Goal: Complete application form: Complete application form

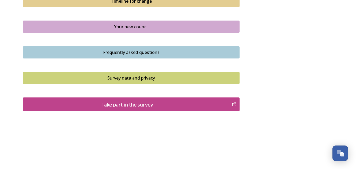
scroll to position [406, 0]
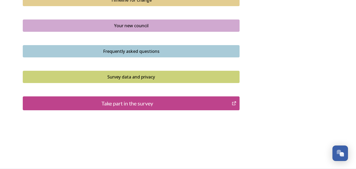
click at [170, 103] on div "Take part in the survey" at bounding box center [127, 103] width 203 height 8
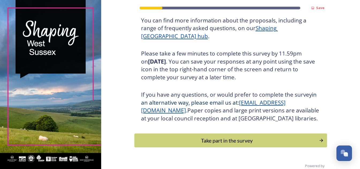
scroll to position [88, 0]
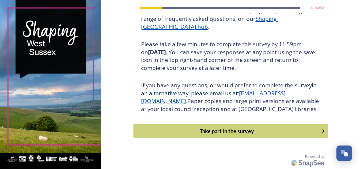
click at [257, 132] on div "Take part in the survey" at bounding box center [226, 131] width 181 height 8
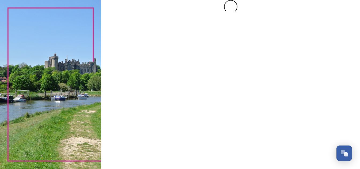
scroll to position [0, 0]
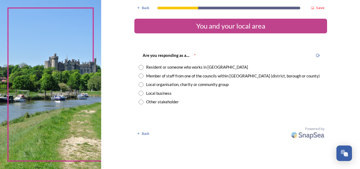
click at [142, 66] on input "radio" at bounding box center [140, 67] width 5 height 5
radio input "true"
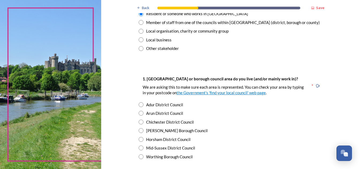
scroll to position [80, 0]
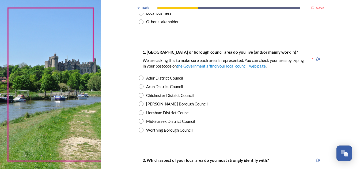
click at [139, 121] on input "radio" at bounding box center [140, 121] width 5 height 5
radio input "true"
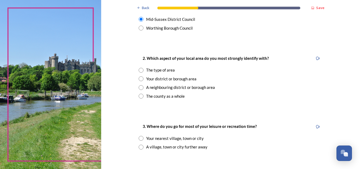
scroll to position [187, 0]
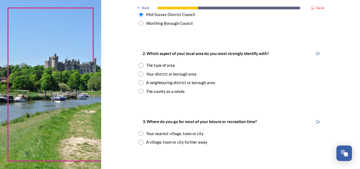
click at [139, 91] on input "radio" at bounding box center [140, 91] width 5 height 5
radio input "true"
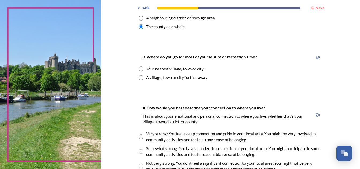
scroll to position [267, 0]
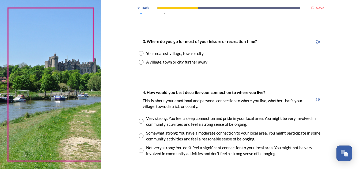
click at [138, 53] on input "radio" at bounding box center [140, 53] width 5 height 5
radio input "true"
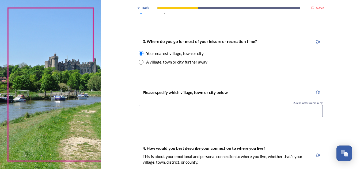
click at [153, 111] on input at bounding box center [230, 111] width 184 height 12
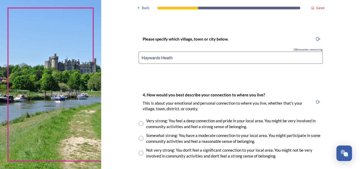
scroll to position [347, 0]
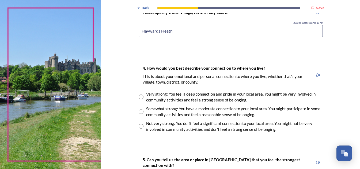
type input "Haywards Heath"
click at [139, 96] on input "radio" at bounding box center [140, 97] width 5 height 5
radio input "true"
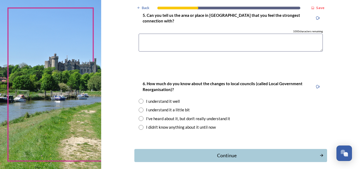
scroll to position [508, 0]
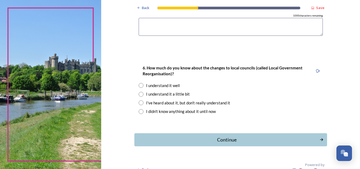
click at [139, 95] on input "radio" at bounding box center [140, 94] width 5 height 5
radio input "true"
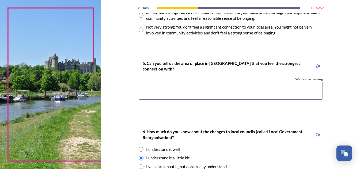
scroll to position [428, 0]
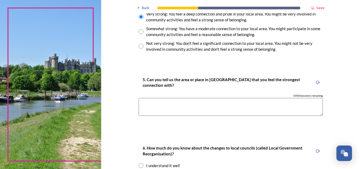
click at [186, 109] on textarea at bounding box center [230, 107] width 184 height 18
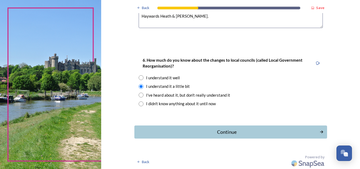
scroll to position [516, 0]
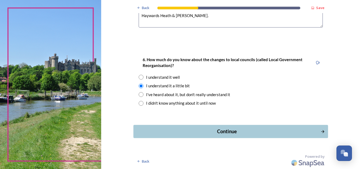
type textarea "Haywards Heath & [PERSON_NAME]."
click at [248, 128] on div "Continue" at bounding box center [226, 131] width 181 height 7
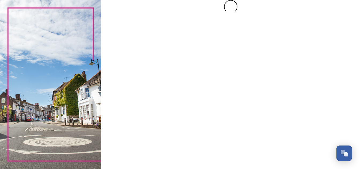
scroll to position [0, 0]
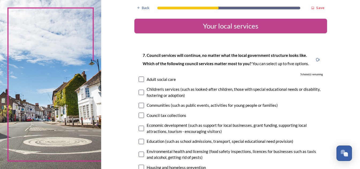
click at [140, 80] on input "checkbox" at bounding box center [140, 79] width 5 height 5
checkbox input "true"
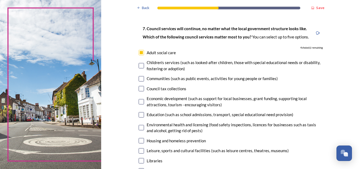
click at [138, 79] on input "checkbox" at bounding box center [140, 78] width 5 height 5
checkbox input "true"
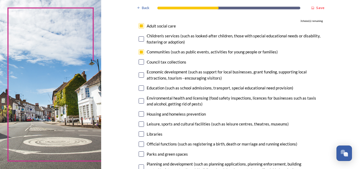
click at [140, 100] on input "checkbox" at bounding box center [140, 100] width 5 height 5
checkbox input "true"
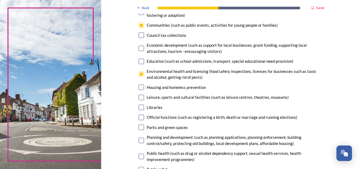
scroll to position [107, 0]
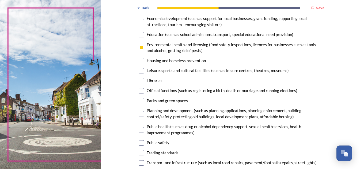
click at [140, 79] on input "checkbox" at bounding box center [140, 80] width 5 height 5
checkbox input "true"
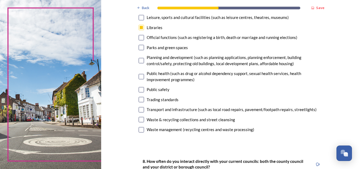
scroll to position [160, 0]
click at [140, 118] on input "checkbox" at bounding box center [140, 119] width 5 height 5
checkbox input "true"
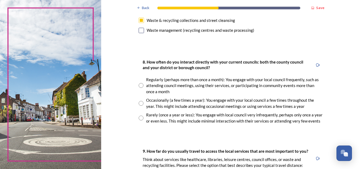
scroll to position [267, 0]
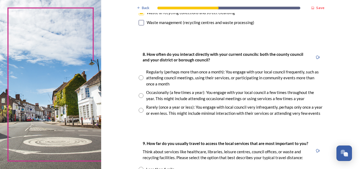
click at [138, 110] on input "radio" at bounding box center [140, 110] width 5 height 5
radio input "true"
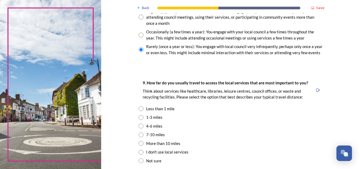
scroll to position [347, 0]
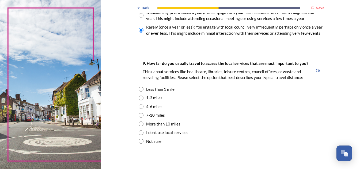
click at [139, 98] on input "radio" at bounding box center [140, 98] width 5 height 5
radio input "true"
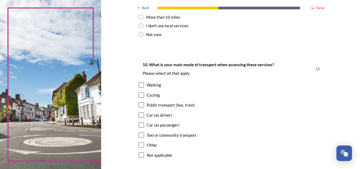
scroll to position [481, 0]
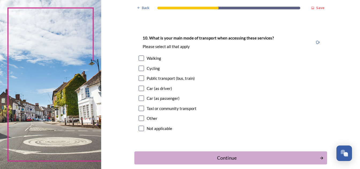
click at [139, 98] on input "checkbox" at bounding box center [140, 98] width 5 height 5
checkbox input "true"
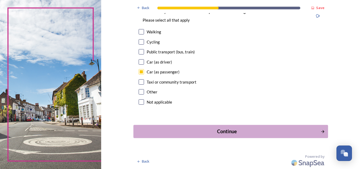
click at [260, 133] on div "Continue" at bounding box center [226, 131] width 181 height 7
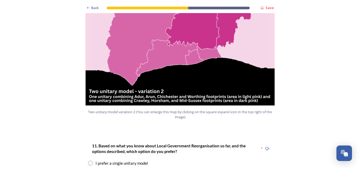
scroll to position [642, 0]
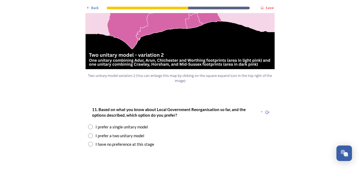
click at [89, 133] on input "radio" at bounding box center [90, 135] width 5 height 5
radio input "true"
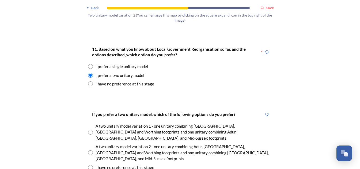
scroll to position [722, 0]
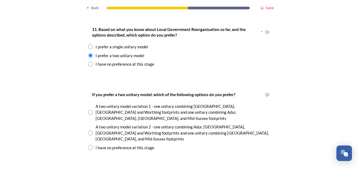
click at [88, 131] on input "radio" at bounding box center [90, 133] width 5 height 5
radio input "true"
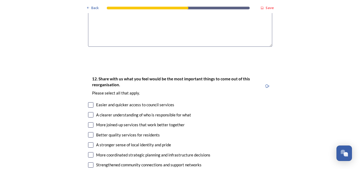
scroll to position [936, 0]
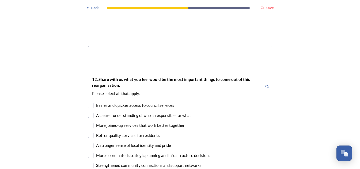
click at [90, 103] on input "checkbox" at bounding box center [90, 105] width 5 height 5
checkbox input "true"
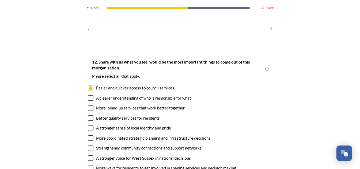
scroll to position [962, 0]
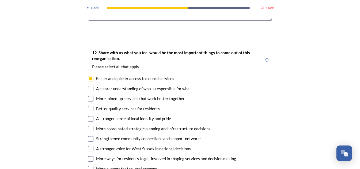
click at [88, 116] on input "checkbox" at bounding box center [90, 118] width 5 height 5
checkbox input "true"
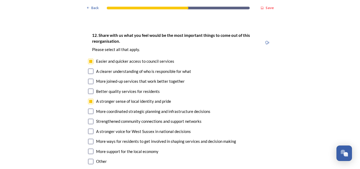
scroll to position [989, 0]
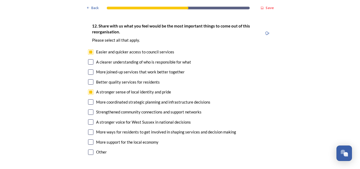
click at [89, 119] on input "checkbox" at bounding box center [90, 121] width 5 height 5
checkbox input "true"
click at [88, 110] on input "checkbox" at bounding box center [90, 112] width 5 height 5
checkbox input "true"
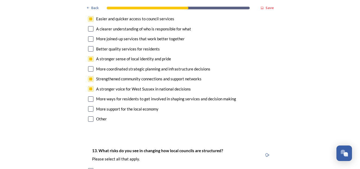
scroll to position [1042, 0]
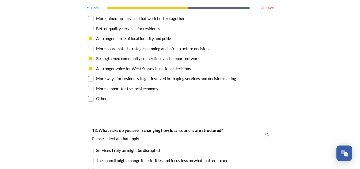
click at [88, 86] on input "checkbox" at bounding box center [90, 88] width 5 height 5
checkbox input "true"
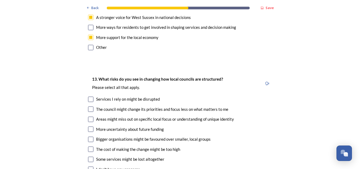
scroll to position [1096, 0]
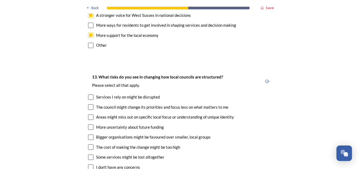
click at [88, 115] on input "checkbox" at bounding box center [90, 117] width 5 height 5
checkbox input "true"
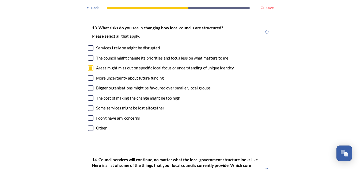
scroll to position [1149, 0]
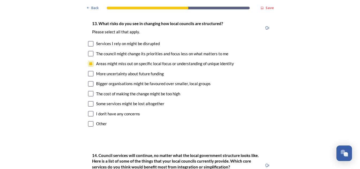
click at [89, 81] on input "checkbox" at bounding box center [90, 83] width 5 height 5
checkbox input "true"
click at [88, 101] on input "checkbox" at bounding box center [90, 103] width 5 height 5
checkbox input "true"
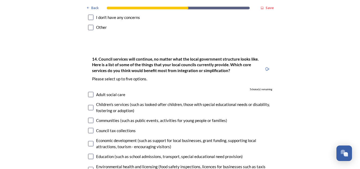
scroll to position [1256, 0]
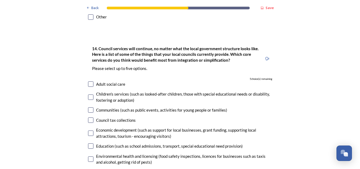
click at [88, 82] on input "checkbox" at bounding box center [90, 84] width 5 height 5
checkbox input "true"
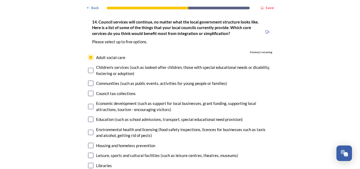
scroll to position [1310, 0]
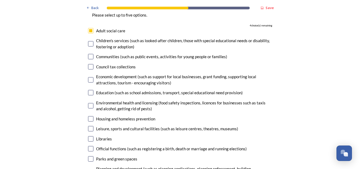
click at [88, 103] on input "checkbox" at bounding box center [90, 105] width 5 height 5
checkbox input "true"
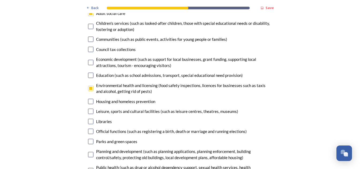
scroll to position [1337, 0]
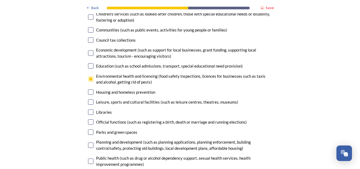
click at [88, 110] on input "checkbox" at bounding box center [90, 112] width 5 height 5
checkbox input "true"
click at [88, 119] on input "checkbox" at bounding box center [90, 121] width 5 height 5
checkbox input "true"
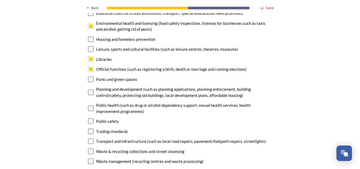
scroll to position [1390, 0]
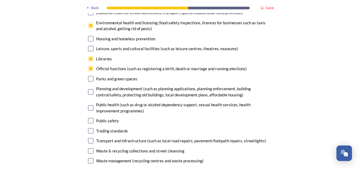
click at [89, 148] on input "checkbox" at bounding box center [90, 150] width 5 height 5
checkbox input "true"
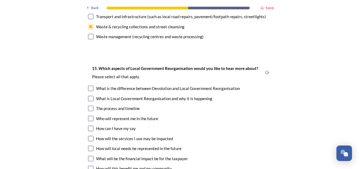
scroll to position [1524, 0]
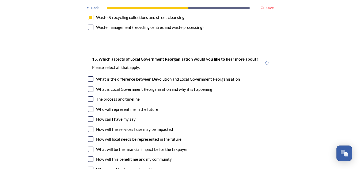
click at [90, 96] on input "checkbox" at bounding box center [90, 98] width 5 height 5
checkbox input "true"
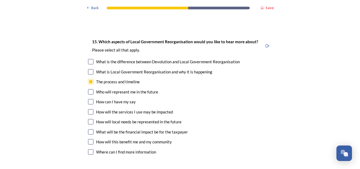
scroll to position [1550, 0]
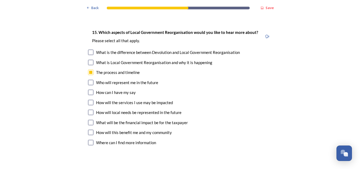
click at [88, 100] on input "checkbox" at bounding box center [90, 102] width 5 height 5
checkbox input "true"
click at [88, 120] on input "checkbox" at bounding box center [90, 122] width 5 height 5
checkbox input "true"
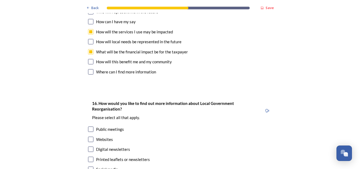
scroll to position [1631, 0]
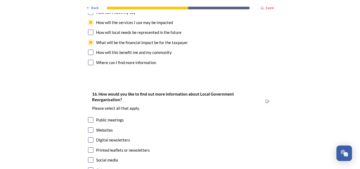
click at [88, 137] on input "checkbox" at bounding box center [90, 139] width 5 height 5
checkbox input "true"
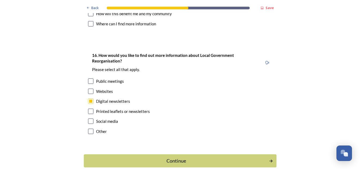
scroll to position [1671, 0]
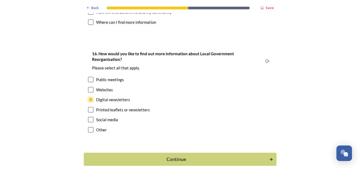
click at [244, 156] on div "Continue" at bounding box center [176, 159] width 179 height 7
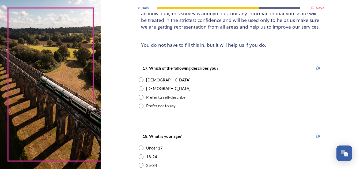
scroll to position [53, 0]
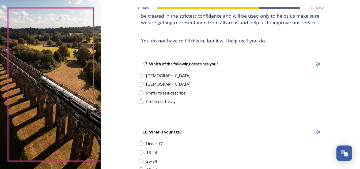
click at [138, 75] on input "radio" at bounding box center [140, 75] width 5 height 5
radio input "true"
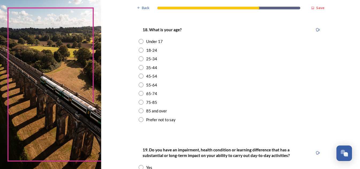
scroll to position [160, 0]
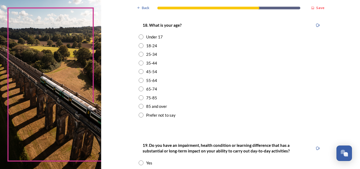
click at [139, 97] on input "radio" at bounding box center [140, 97] width 5 height 5
radio input "true"
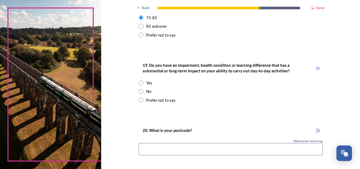
scroll to position [267, 0]
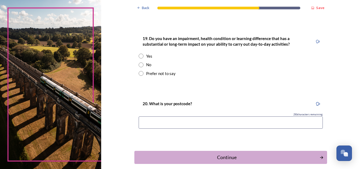
click at [138, 64] on input "radio" at bounding box center [140, 65] width 5 height 5
radio input "true"
click at [212, 122] on input at bounding box center [230, 123] width 184 height 12
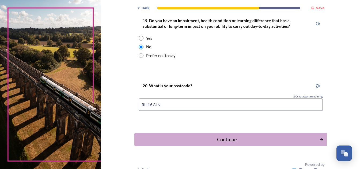
scroll to position [293, 0]
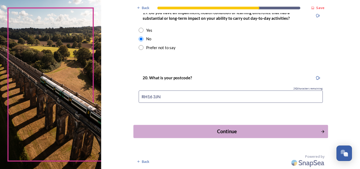
type input "RH16 3JN"
click at [249, 132] on div "Continue" at bounding box center [226, 131] width 181 height 7
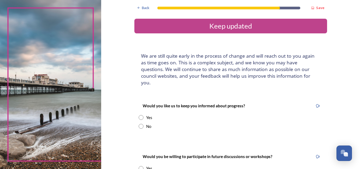
click at [139, 115] on input "radio" at bounding box center [140, 117] width 5 height 5
radio input "true"
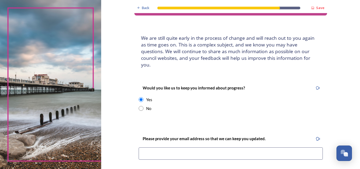
scroll to position [27, 0]
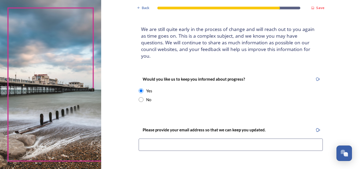
click at [148, 139] on input at bounding box center [230, 145] width 184 height 12
type input "[EMAIL_ADDRESS][DOMAIN_NAME]"
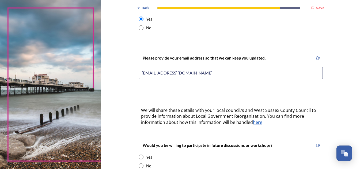
scroll to position [134, 0]
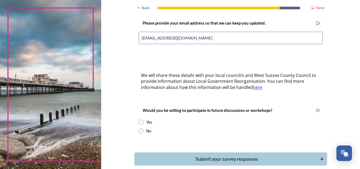
click at [138, 129] on input "radio" at bounding box center [140, 131] width 5 height 5
radio input "true"
click at [268, 156] on div "Submit your survey responses" at bounding box center [226, 159] width 181 height 7
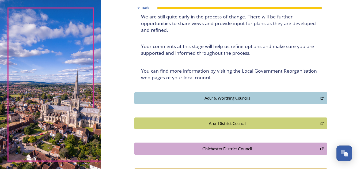
scroll to position [0, 0]
